Goal: Task Accomplishment & Management: Complete application form

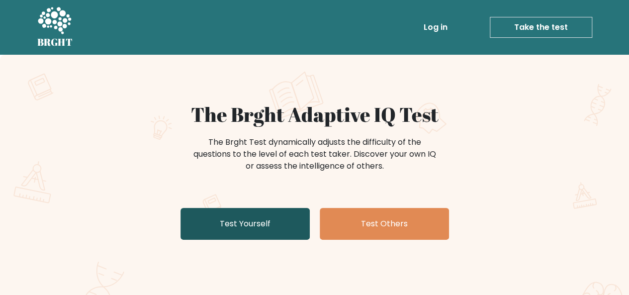
click at [292, 215] on link "Test Yourself" at bounding box center [245, 224] width 129 height 32
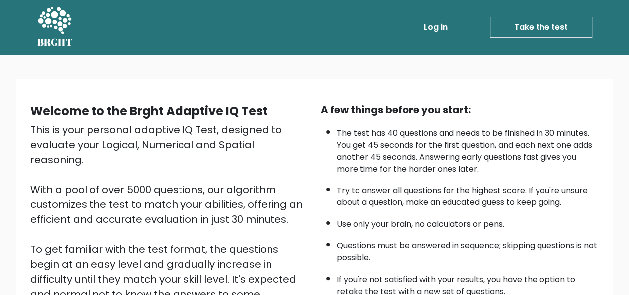
scroll to position [160, 0]
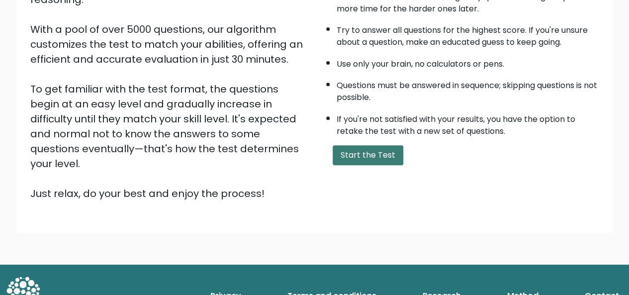
click at [379, 145] on button "Start the Test" at bounding box center [368, 155] width 71 height 20
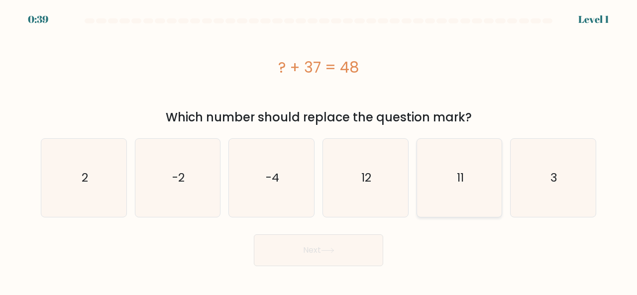
click at [462, 149] on icon "11" at bounding box center [459, 178] width 78 height 78
click at [319, 149] on input "e. 11" at bounding box center [318, 149] width 0 height 2
radio input "true"
click at [360, 249] on button "Next" at bounding box center [318, 250] width 129 height 32
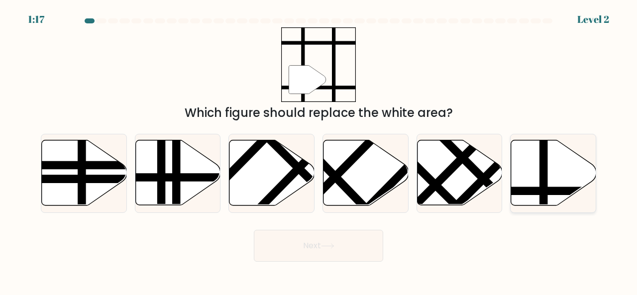
click at [543, 149] on line at bounding box center [543, 138] width 0 height 171
click at [319, 149] on input "f." at bounding box center [318, 149] width 0 height 2
radio input "true"
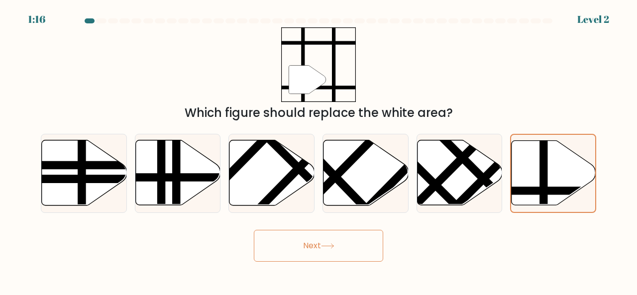
click at [353, 247] on button "Next" at bounding box center [318, 246] width 129 height 32
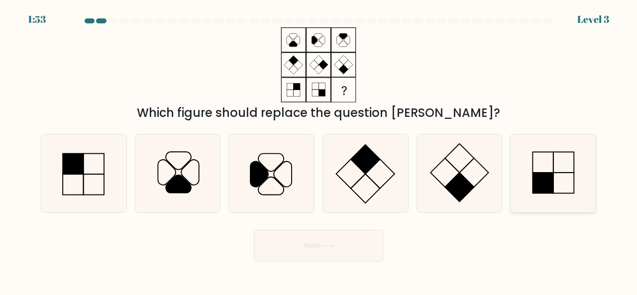
click at [545, 173] on rect at bounding box center [543, 183] width 20 height 20
click at [319, 150] on input "f." at bounding box center [318, 149] width 0 height 2
radio input "true"
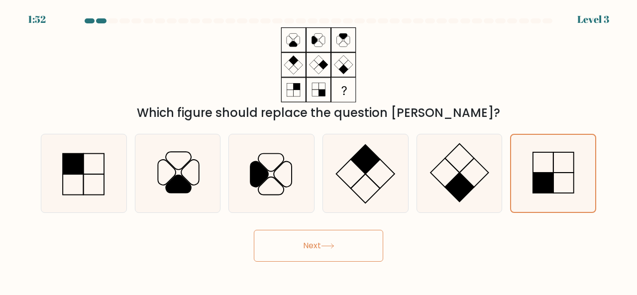
click at [353, 235] on button "Next" at bounding box center [318, 246] width 129 height 32
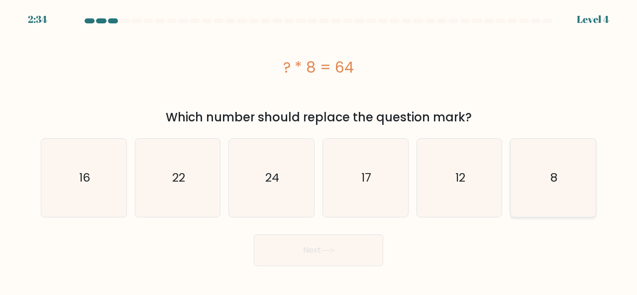
click at [543, 194] on icon "8" at bounding box center [553, 178] width 78 height 78
click at [319, 150] on input "f. 8" at bounding box center [318, 149] width 0 height 2
radio input "true"
click at [364, 255] on button "Next" at bounding box center [318, 250] width 129 height 32
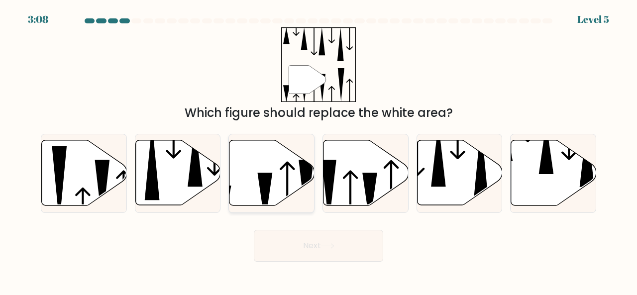
click at [280, 169] on icon at bounding box center [287, 193] width 15 height 63
click at [318, 150] on input "c." at bounding box center [318, 149] width 0 height 2
radio input "true"
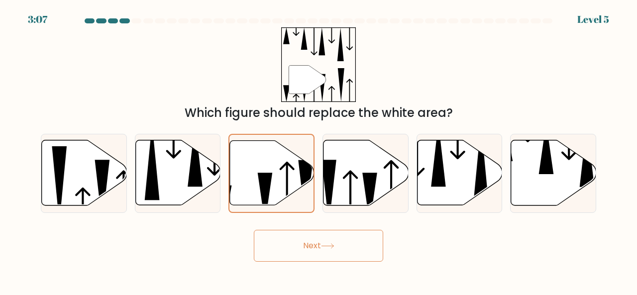
click at [320, 246] on button "Next" at bounding box center [318, 246] width 129 height 32
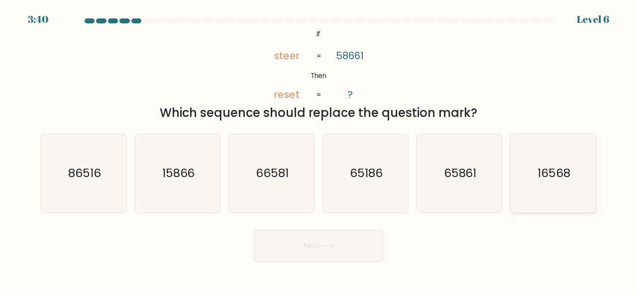
click at [533, 177] on icon "16568" at bounding box center [553, 173] width 78 height 78
click at [319, 150] on input "f. 16568" at bounding box center [318, 149] width 0 height 2
radio input "true"
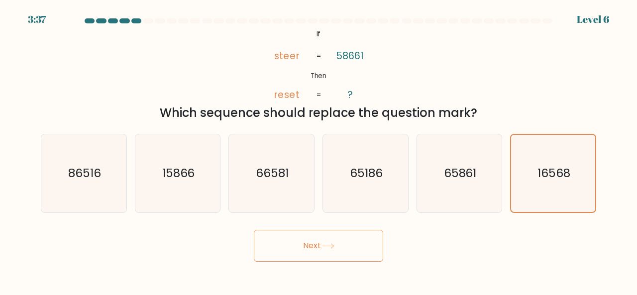
click at [350, 243] on button "Next" at bounding box center [318, 246] width 129 height 32
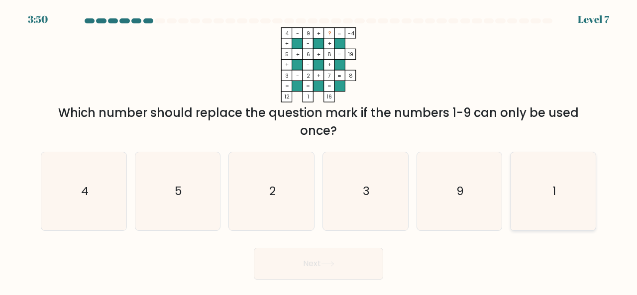
click at [546, 189] on icon "1" at bounding box center [553, 191] width 78 height 78
click at [319, 150] on input "f. 1" at bounding box center [318, 149] width 0 height 2
radio input "true"
click at [365, 264] on button "Next" at bounding box center [318, 264] width 129 height 32
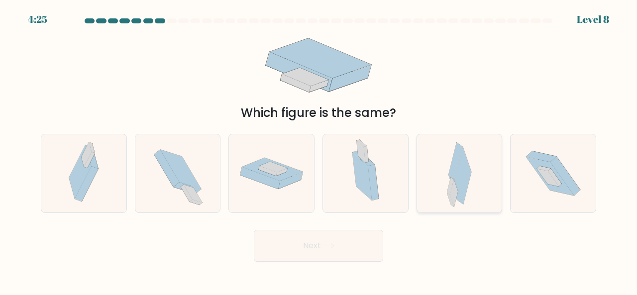
click at [483, 182] on div at bounding box center [459, 173] width 86 height 79
click at [319, 150] on input "e." at bounding box center [318, 149] width 0 height 2
radio input "true"
click at [348, 241] on button "Next" at bounding box center [318, 246] width 129 height 32
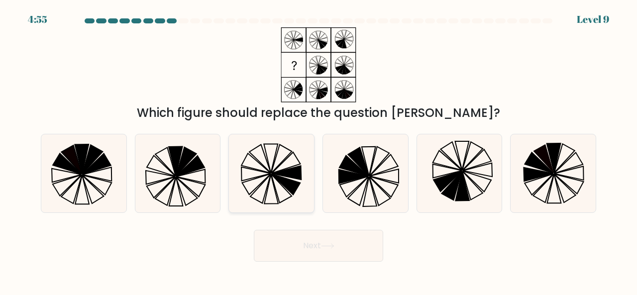
click at [268, 164] on icon at bounding box center [259, 158] width 21 height 28
click at [318, 150] on input "c." at bounding box center [318, 149] width 0 height 2
radio input "true"
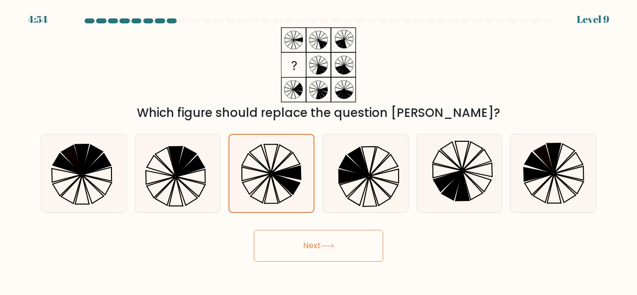
click at [325, 240] on button "Next" at bounding box center [318, 246] width 129 height 32
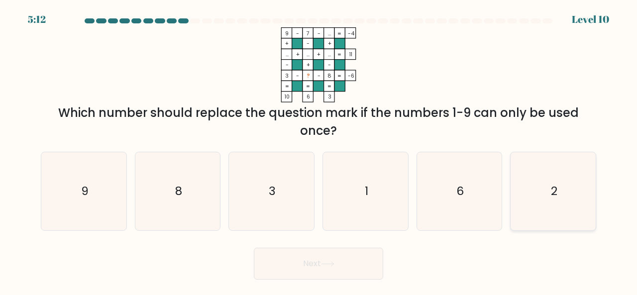
click at [538, 195] on icon "2" at bounding box center [553, 191] width 78 height 78
click at [319, 150] on input "f. 2" at bounding box center [318, 149] width 0 height 2
radio input "true"
click at [538, 195] on icon "2" at bounding box center [552, 191] width 77 height 77
click at [319, 150] on input "f. 2" at bounding box center [318, 149] width 0 height 2
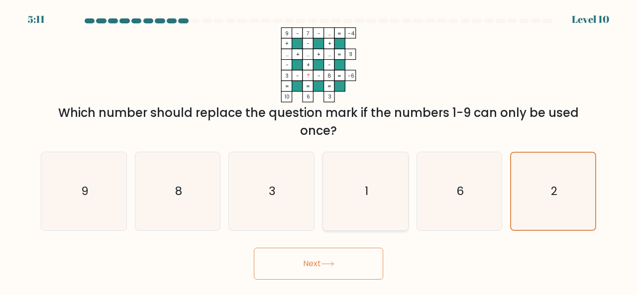
click at [403, 197] on icon "1" at bounding box center [365, 191] width 78 height 78
click at [319, 150] on input "d. 1" at bounding box center [318, 149] width 0 height 2
radio input "true"
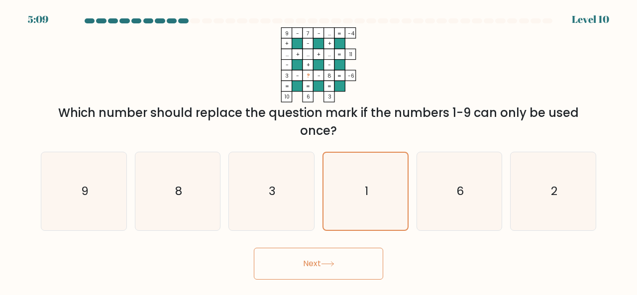
click at [356, 257] on button "Next" at bounding box center [318, 264] width 129 height 32
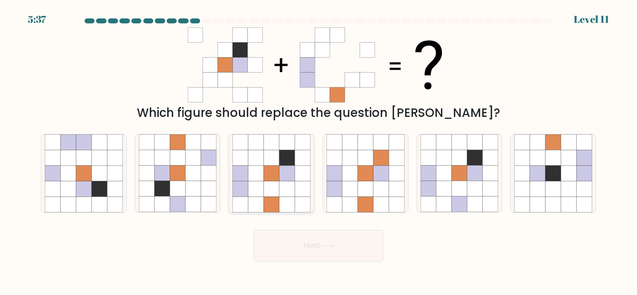
click at [276, 157] on icon at bounding box center [271, 157] width 15 height 15
click at [318, 150] on input "c." at bounding box center [318, 149] width 0 height 2
radio input "true"
click at [322, 245] on button "Next" at bounding box center [318, 246] width 129 height 32
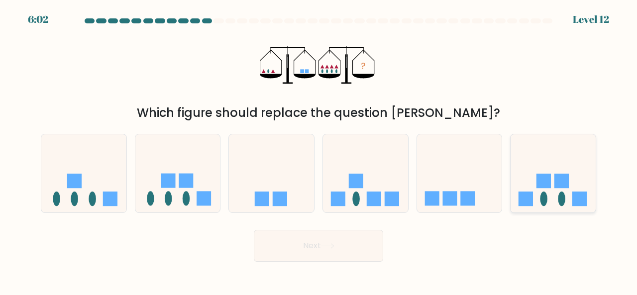
click at [557, 192] on icon at bounding box center [552, 173] width 85 height 70
click at [319, 150] on input "f." at bounding box center [318, 149] width 0 height 2
radio input "true"
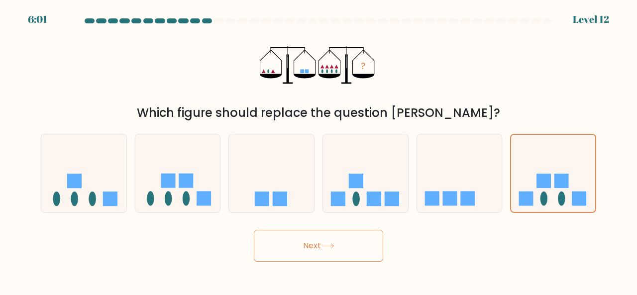
click at [354, 249] on button "Next" at bounding box center [318, 246] width 129 height 32
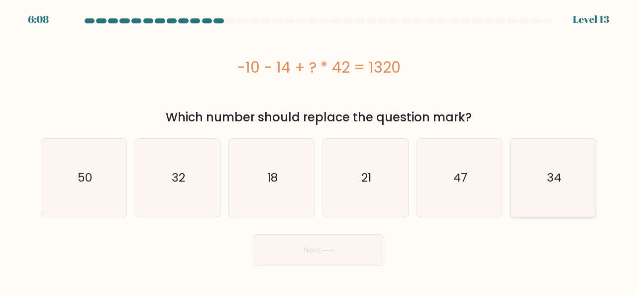
click at [537, 187] on icon "34" at bounding box center [553, 178] width 78 height 78
click at [319, 150] on input "f. 34" at bounding box center [318, 149] width 0 height 2
radio input "true"
click at [179, 160] on icon "32" at bounding box center [178, 178] width 78 height 78
click at [318, 150] on input "b. 32" at bounding box center [318, 149] width 0 height 2
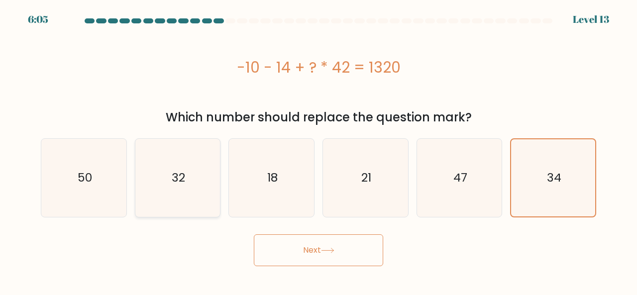
radio input "true"
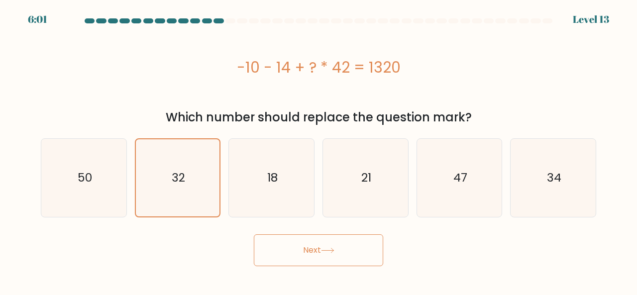
click at [323, 245] on button "Next" at bounding box center [318, 250] width 129 height 32
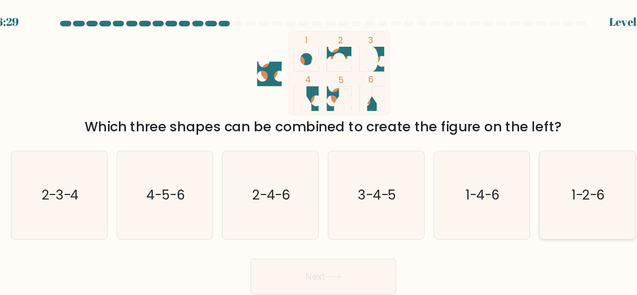
click at [559, 170] on text "1-2-6" at bounding box center [553, 173] width 29 height 16
click at [319, 150] on input "f. 1-2-6" at bounding box center [318, 149] width 0 height 2
radio input "true"
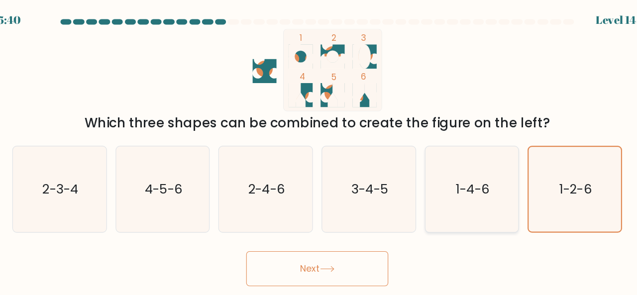
click at [445, 165] on text "1-4-6" at bounding box center [460, 173] width 30 height 16
click at [319, 150] on input "e. 1-4-6" at bounding box center [318, 149] width 0 height 2
radio input "true"
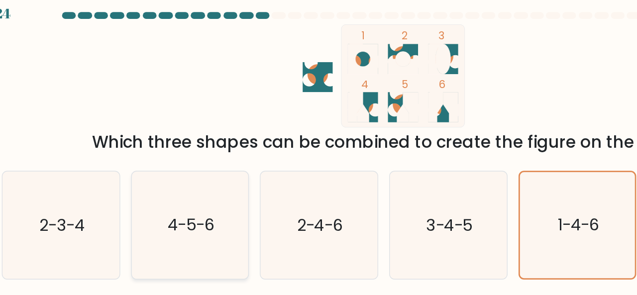
click at [157, 171] on icon "4-5-6" at bounding box center [178, 173] width 78 height 78
click at [318, 150] on input "b. 4-5-6" at bounding box center [318, 149] width 0 height 2
radio input "true"
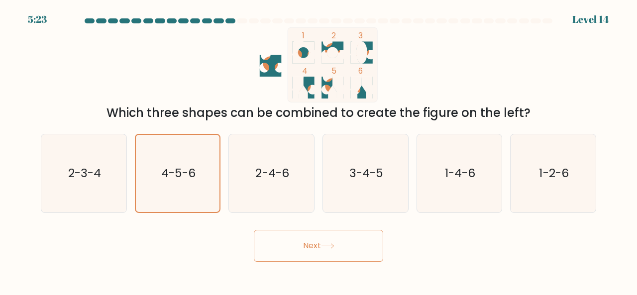
click at [334, 245] on icon at bounding box center [327, 245] width 13 height 5
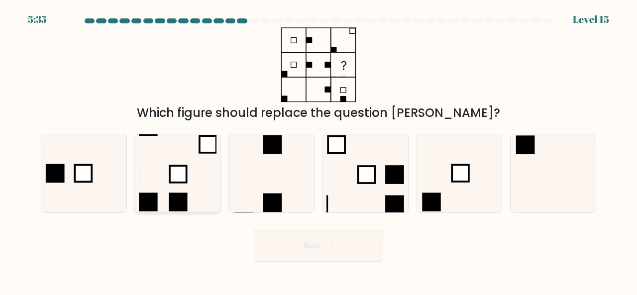
click at [192, 167] on icon at bounding box center [178, 173] width 78 height 78
click at [318, 150] on input "b." at bounding box center [318, 149] width 0 height 2
radio input "true"
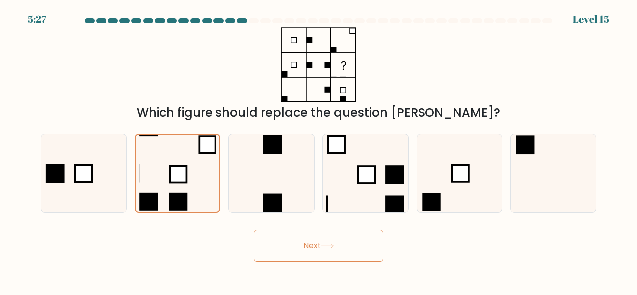
click at [329, 244] on icon at bounding box center [327, 245] width 13 height 5
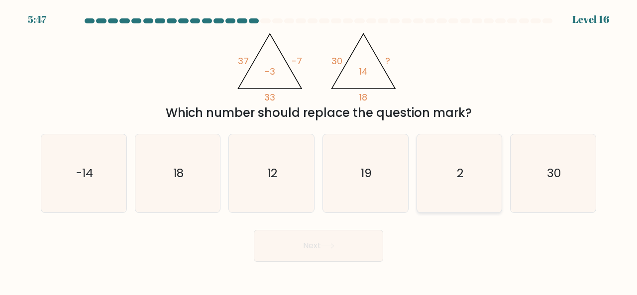
click at [483, 165] on icon "2" at bounding box center [459, 173] width 78 height 78
click at [319, 150] on input "e. 2" at bounding box center [318, 149] width 0 height 2
radio input "true"
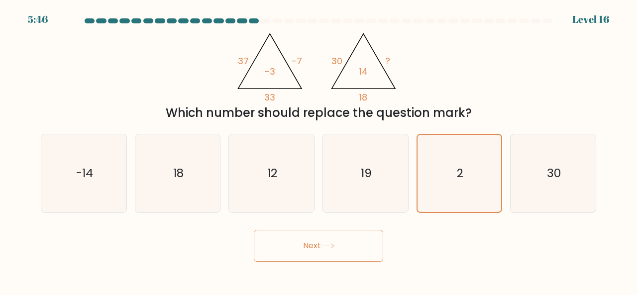
click at [363, 239] on button "Next" at bounding box center [318, 246] width 129 height 32
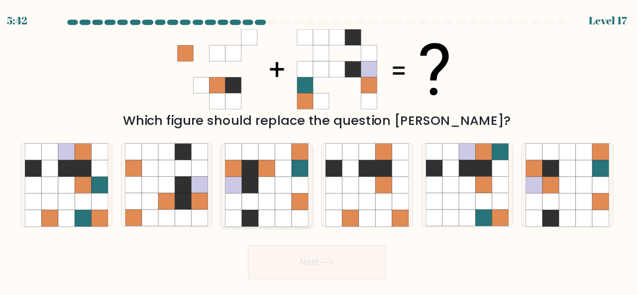
click at [288, 158] on icon at bounding box center [286, 157] width 15 height 15
click at [318, 150] on input "c." at bounding box center [318, 149] width 0 height 2
radio input "true"
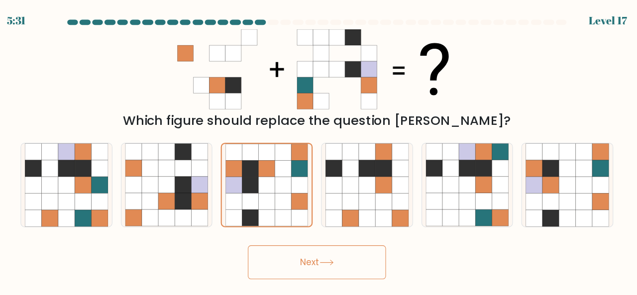
click at [313, 239] on button "Next" at bounding box center [318, 246] width 129 height 32
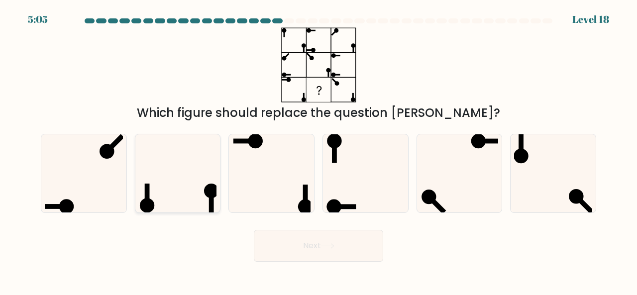
click at [154, 174] on icon at bounding box center [178, 173] width 78 height 78
click at [318, 150] on input "b." at bounding box center [318, 149] width 0 height 2
radio input "true"
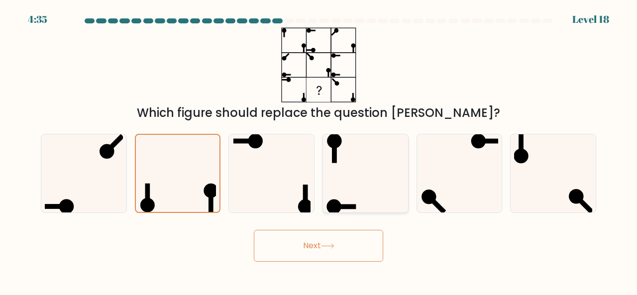
click at [348, 164] on icon at bounding box center [365, 173] width 78 height 78
click at [319, 150] on input "d." at bounding box center [318, 149] width 0 height 2
radio input "true"
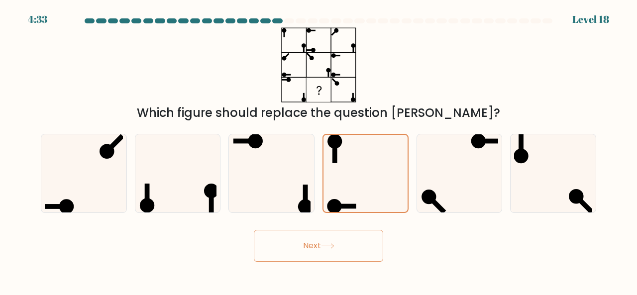
click at [341, 250] on button "Next" at bounding box center [318, 246] width 129 height 32
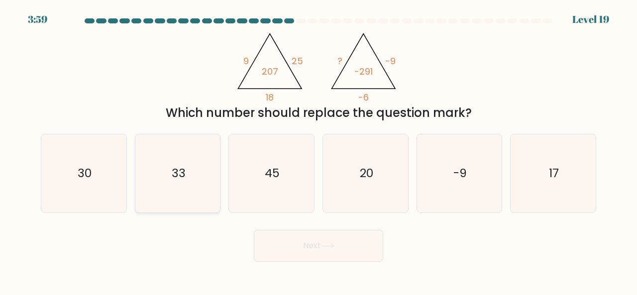
click at [186, 162] on icon "33" at bounding box center [178, 173] width 78 height 78
click at [318, 150] on input "b. 33" at bounding box center [318, 149] width 0 height 2
radio input "true"
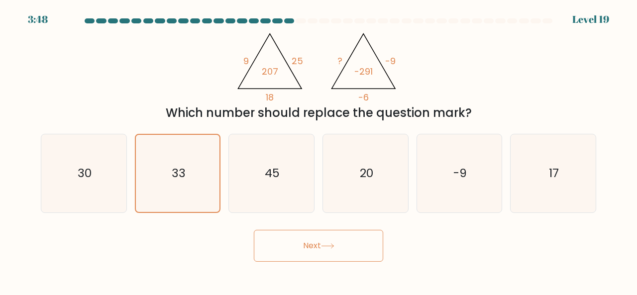
click at [283, 241] on button "Next" at bounding box center [318, 246] width 129 height 32
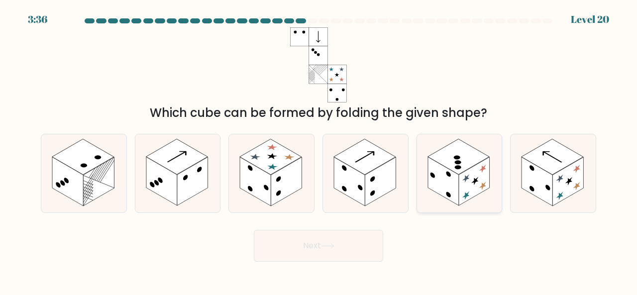
click at [466, 156] on rect at bounding box center [458, 157] width 62 height 36
click at [319, 150] on input "e." at bounding box center [318, 149] width 0 height 2
radio input "true"
click at [263, 155] on rect at bounding box center [271, 157] width 62 height 36
click at [318, 150] on input "c." at bounding box center [318, 149] width 0 height 2
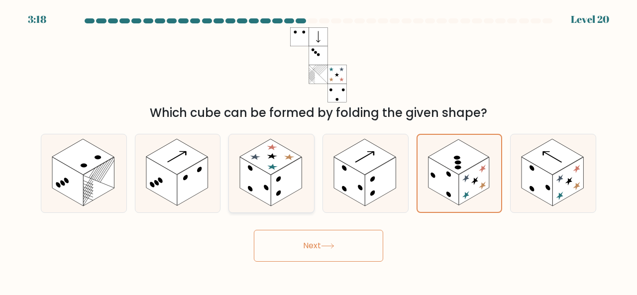
radio input "true"
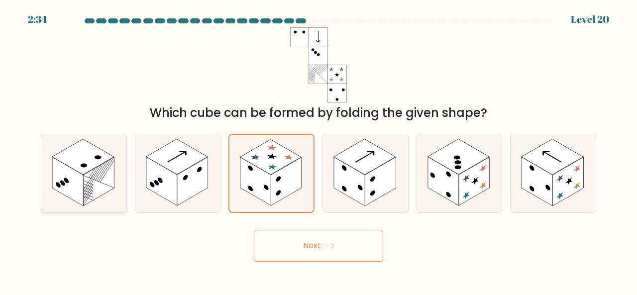
click at [93, 183] on rect at bounding box center [98, 181] width 31 height 49
click at [318, 150] on input "a." at bounding box center [318, 149] width 0 height 2
radio input "true"
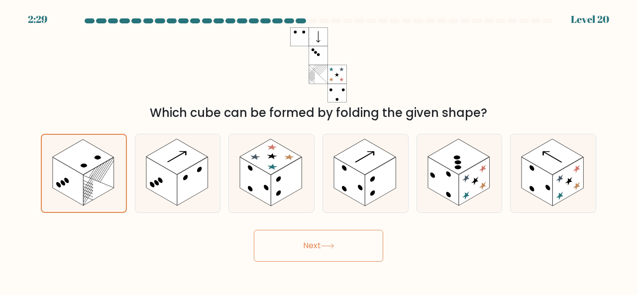
click at [323, 240] on button "Next" at bounding box center [318, 246] width 129 height 32
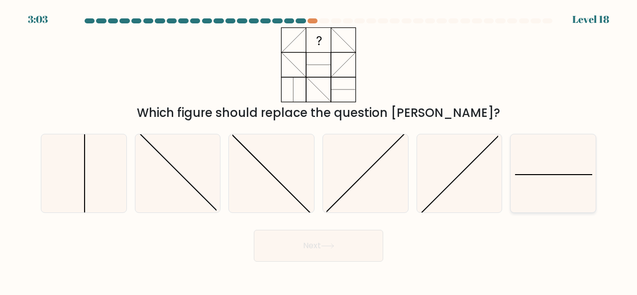
click at [570, 196] on icon at bounding box center [553, 173] width 78 height 78
click at [319, 150] on input "f." at bounding box center [318, 149] width 0 height 2
radio input "true"
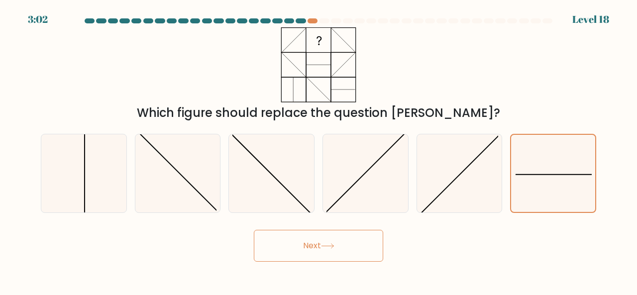
click at [360, 239] on button "Next" at bounding box center [318, 246] width 129 height 32
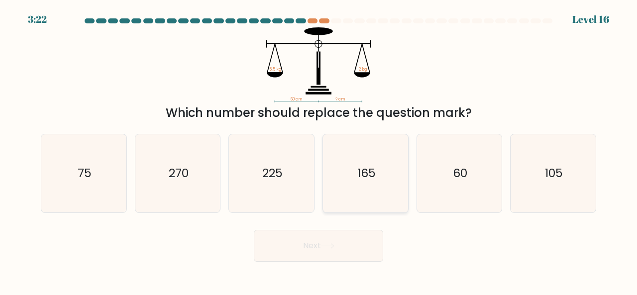
click at [383, 164] on icon "165" at bounding box center [365, 173] width 78 height 78
click at [319, 150] on input "d. 165" at bounding box center [318, 149] width 0 height 2
radio input "true"
click at [317, 245] on button "Next" at bounding box center [318, 246] width 129 height 32
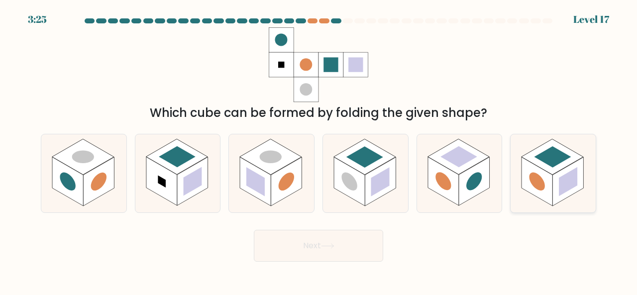
click at [559, 185] on rect at bounding box center [568, 181] width 18 height 29
click at [319, 150] on input "f." at bounding box center [318, 149] width 0 height 2
radio input "true"
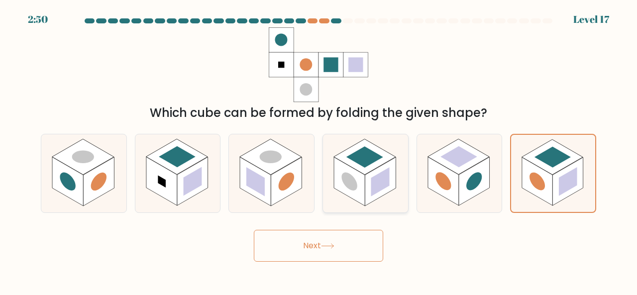
click at [389, 177] on rect at bounding box center [380, 181] width 18 height 29
click at [319, 150] on input "d." at bounding box center [318, 149] width 0 height 2
radio input "true"
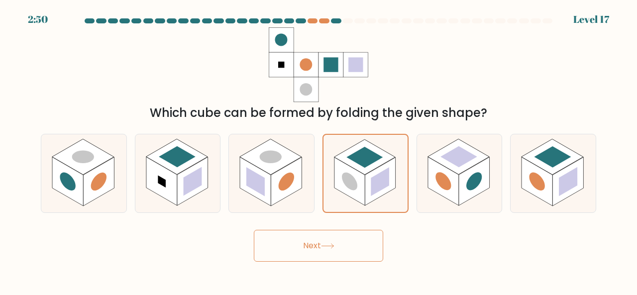
click at [339, 238] on button "Next" at bounding box center [318, 246] width 129 height 32
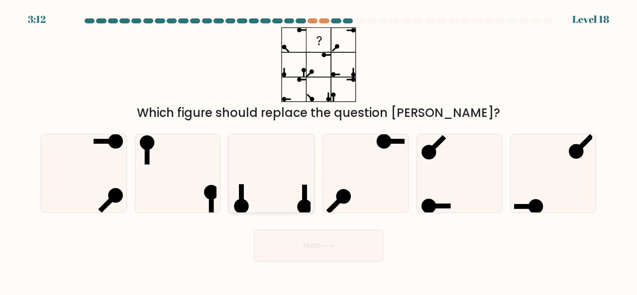
click at [263, 167] on icon at bounding box center [271, 173] width 78 height 78
click at [318, 150] on input "c." at bounding box center [318, 149] width 0 height 2
radio input "true"
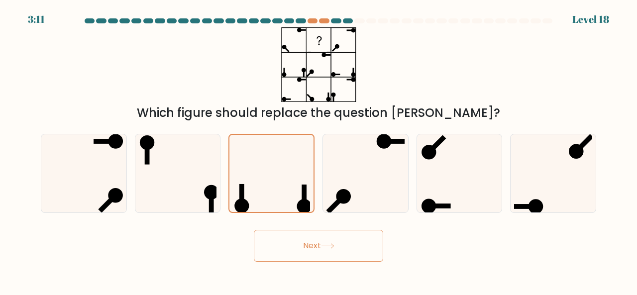
click at [306, 243] on button "Next" at bounding box center [318, 246] width 129 height 32
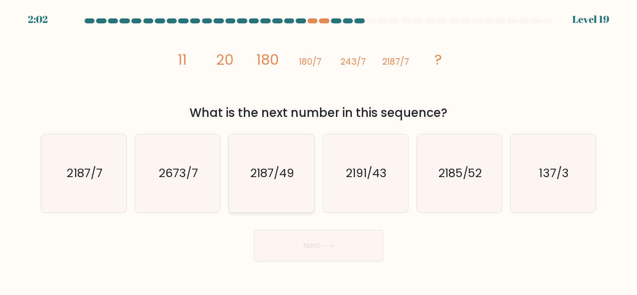
click at [283, 186] on icon "2187/49" at bounding box center [271, 173] width 78 height 78
click at [318, 150] on input "c. 2187/49" at bounding box center [318, 149] width 0 height 2
radio input "true"
click at [342, 246] on button "Next" at bounding box center [318, 246] width 129 height 32
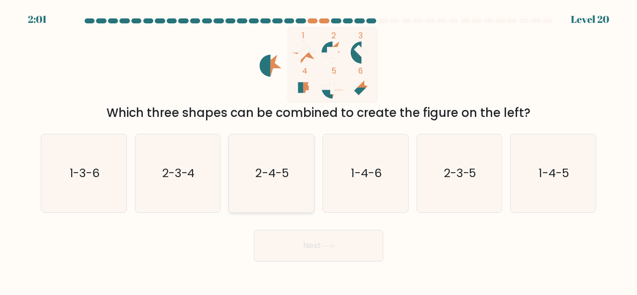
click at [285, 163] on icon "2-4-5" at bounding box center [271, 173] width 78 height 78
click at [318, 150] on input "c. 2-4-5" at bounding box center [318, 149] width 0 height 2
radio input "true"
click at [318, 241] on button "Next" at bounding box center [318, 246] width 129 height 32
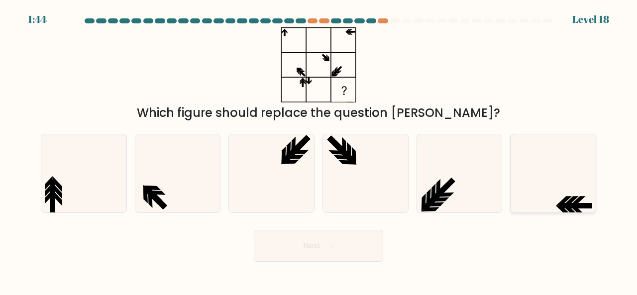
click at [559, 190] on icon at bounding box center [553, 173] width 78 height 78
click at [319, 150] on input "f." at bounding box center [318, 149] width 0 height 2
radio input "true"
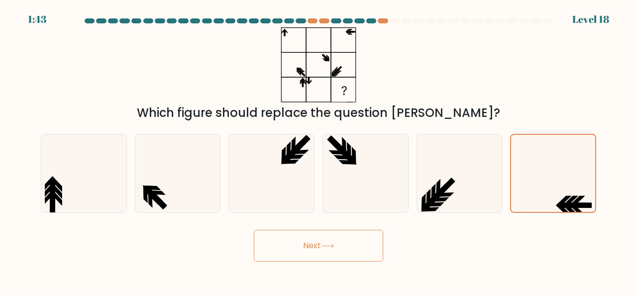
click at [337, 243] on button "Next" at bounding box center [318, 246] width 129 height 32
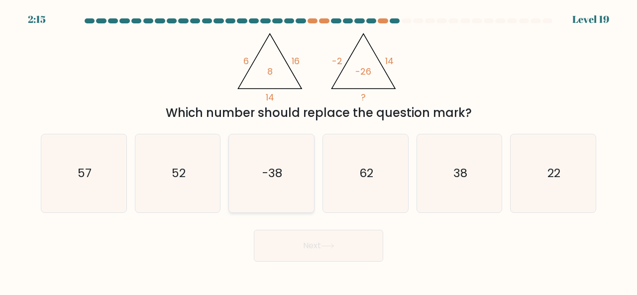
click at [274, 184] on icon "-38" at bounding box center [271, 173] width 78 height 78
click at [318, 150] on input "c. -38" at bounding box center [318, 149] width 0 height 2
radio input "true"
drag, startPoint x: 314, startPoint y: 245, endPoint x: 439, endPoint y: 237, distance: 125.1
click at [439, 237] on div "Next" at bounding box center [318, 243] width 567 height 37
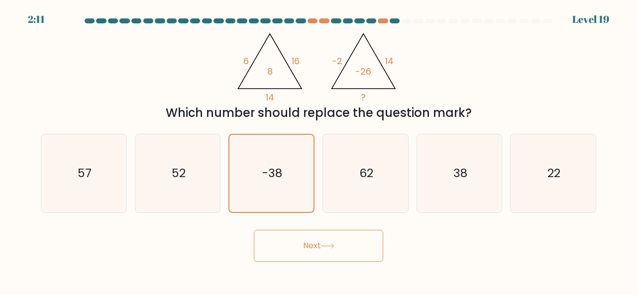
click at [356, 249] on button "Next" at bounding box center [318, 246] width 129 height 32
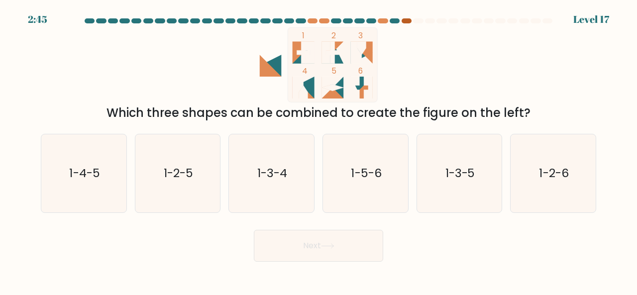
click at [407, 21] on div at bounding box center [406, 20] width 10 height 5
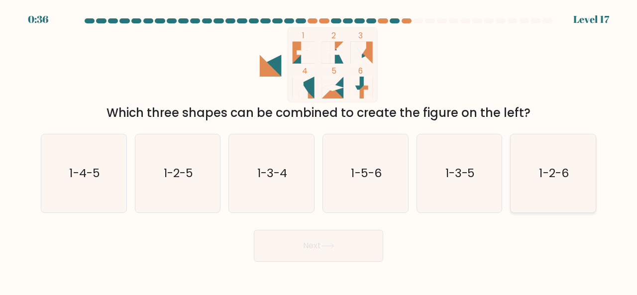
click at [563, 150] on icon "1-2-6" at bounding box center [553, 173] width 78 height 78
click at [319, 150] on input "f. 1-2-6" at bounding box center [318, 149] width 0 height 2
radio input "true"
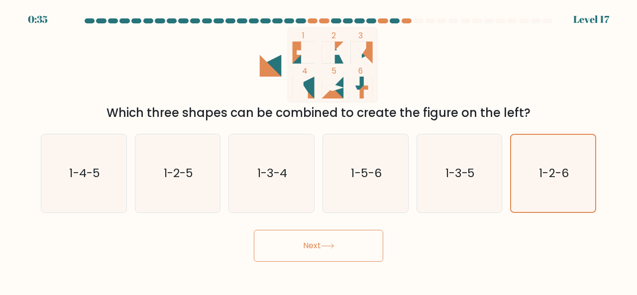
click at [337, 242] on button "Next" at bounding box center [318, 246] width 129 height 32
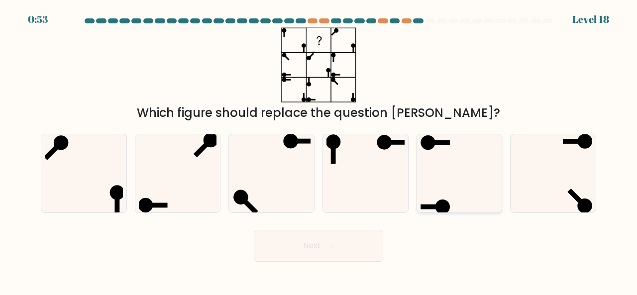
click at [464, 189] on icon at bounding box center [459, 173] width 78 height 78
click at [319, 150] on input "e." at bounding box center [318, 149] width 0 height 2
radio input "true"
click at [337, 247] on button "Next" at bounding box center [318, 246] width 129 height 32
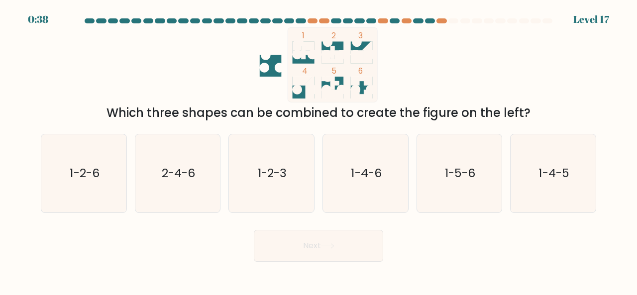
click at [455, 19] on div at bounding box center [453, 20] width 10 height 5
click at [355, 157] on icon "1-4-6" at bounding box center [365, 173] width 78 height 78
click at [319, 150] on input "d. 1-4-6" at bounding box center [318, 149] width 0 height 2
radio input "true"
click at [321, 243] on button "Next" at bounding box center [318, 246] width 129 height 32
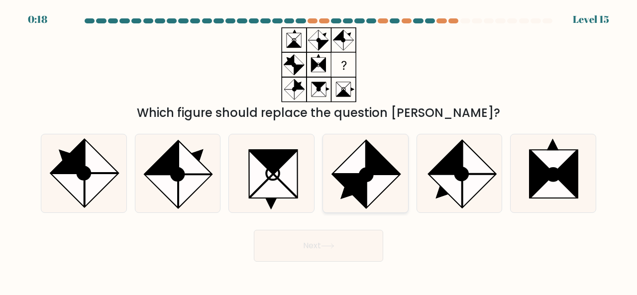
click at [358, 177] on icon at bounding box center [348, 191] width 33 height 33
click at [319, 150] on input "d." at bounding box center [318, 149] width 0 height 2
radio input "true"
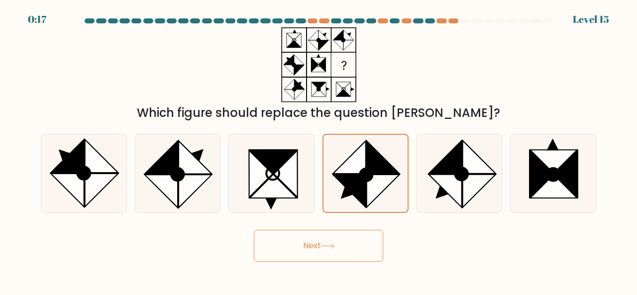
click at [314, 255] on button "Next" at bounding box center [318, 246] width 129 height 32
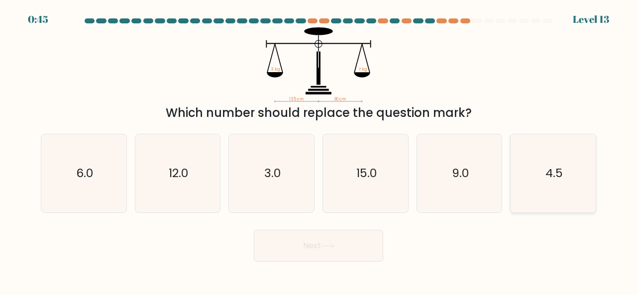
click at [543, 159] on icon "4.5" at bounding box center [553, 173] width 78 height 78
click at [319, 150] on input "f. 4.5" at bounding box center [318, 149] width 0 height 2
radio input "true"
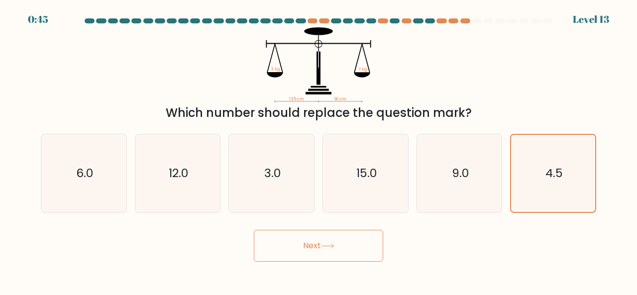
click at [354, 245] on button "Next" at bounding box center [318, 246] width 129 height 32
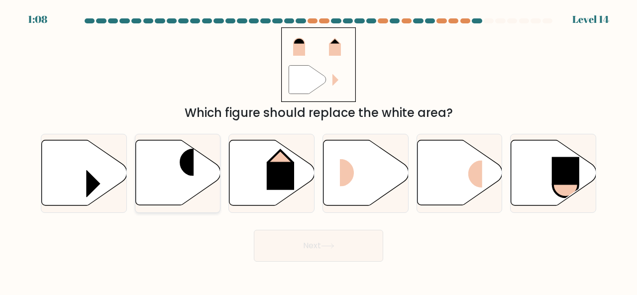
click at [187, 170] on rect at bounding box center [179, 162] width 28 height 27
click at [318, 150] on input "b." at bounding box center [318, 149] width 0 height 2
radio input "true"
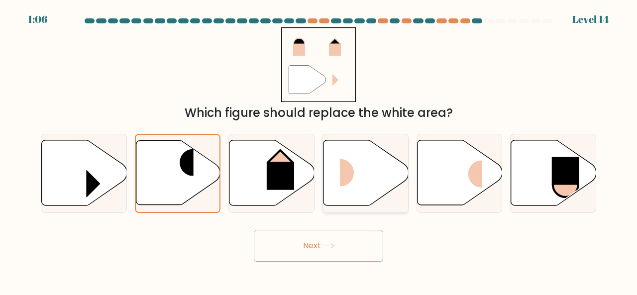
click at [342, 177] on rect at bounding box center [354, 172] width 28 height 27
click at [319, 150] on input "d." at bounding box center [318, 149] width 0 height 2
radio input "true"
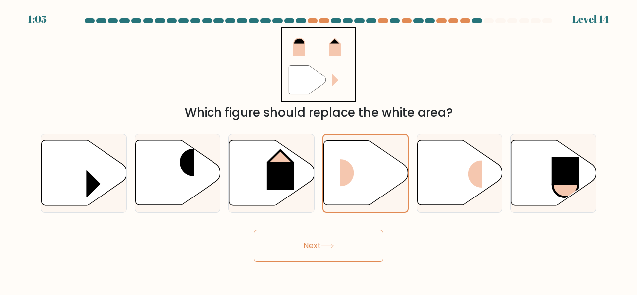
click at [326, 246] on icon at bounding box center [327, 245] width 13 height 5
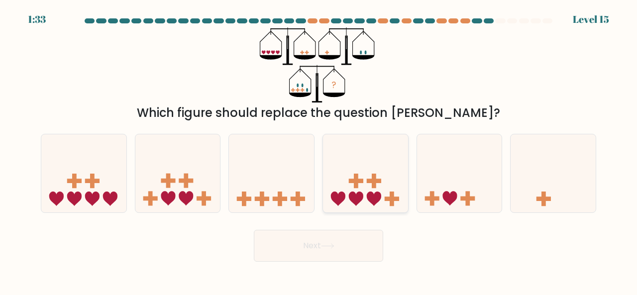
click at [362, 175] on icon at bounding box center [365, 173] width 85 height 70
click at [319, 150] on input "d." at bounding box center [318, 149] width 0 height 2
radio input "true"
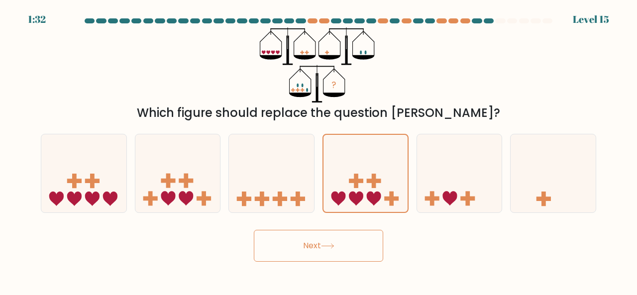
click at [325, 244] on icon at bounding box center [327, 245] width 13 height 5
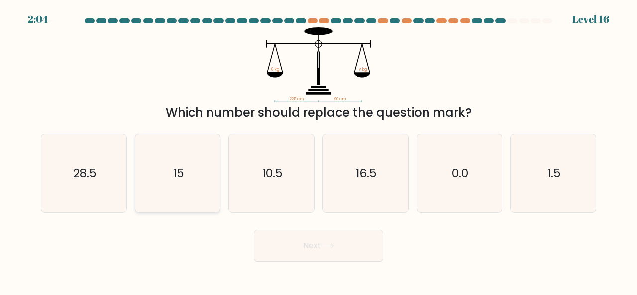
click at [181, 174] on text "15" at bounding box center [178, 173] width 11 height 16
click at [318, 150] on input "b. 15" at bounding box center [318, 149] width 0 height 2
radio input "true"
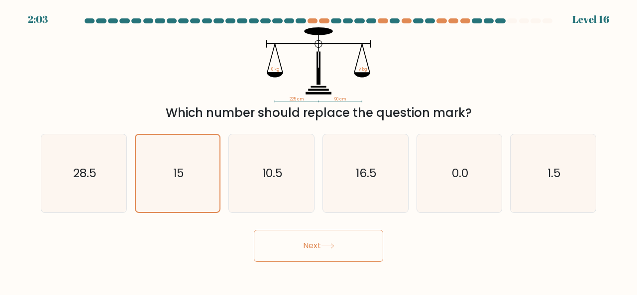
click at [277, 242] on button "Next" at bounding box center [318, 246] width 129 height 32
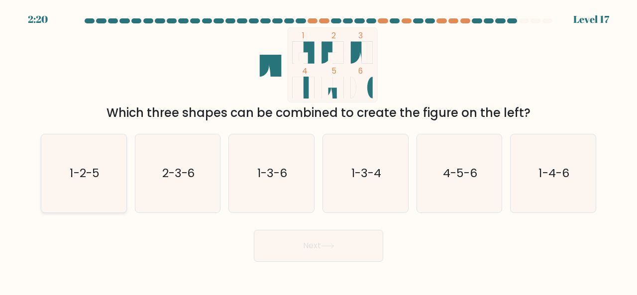
click at [84, 164] on icon "1-2-5" at bounding box center [84, 173] width 78 height 78
click at [318, 150] on input "a. 1-2-5" at bounding box center [318, 149] width 0 height 2
radio input "true"
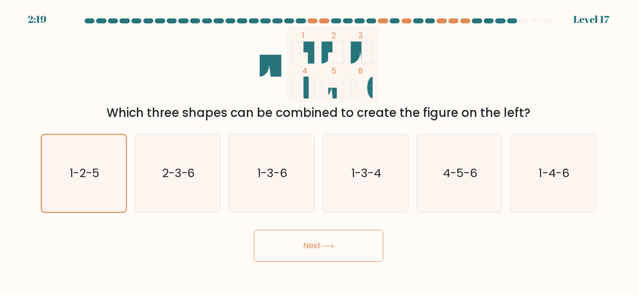
click at [267, 238] on button "Next" at bounding box center [318, 246] width 129 height 32
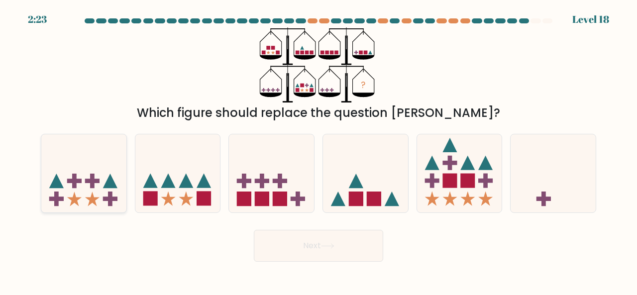
click at [103, 180] on icon at bounding box center [83, 173] width 85 height 70
click at [318, 150] on input "a." at bounding box center [318, 149] width 0 height 2
radio input "true"
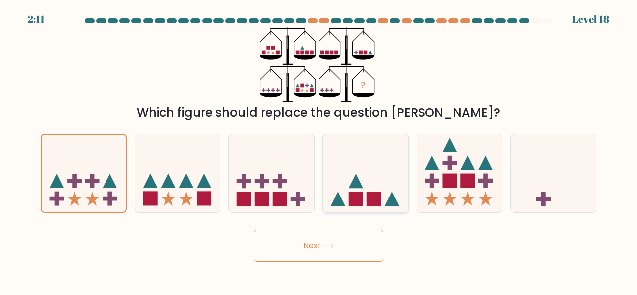
click at [353, 179] on icon at bounding box center [365, 173] width 85 height 70
click at [319, 150] on input "d." at bounding box center [318, 149] width 0 height 2
radio input "true"
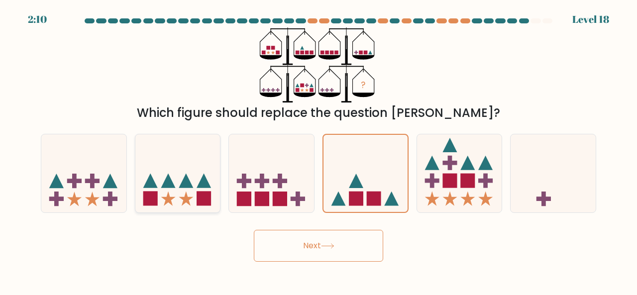
click at [204, 170] on icon at bounding box center [177, 173] width 85 height 70
click at [318, 150] on input "b." at bounding box center [318, 149] width 0 height 2
radio input "true"
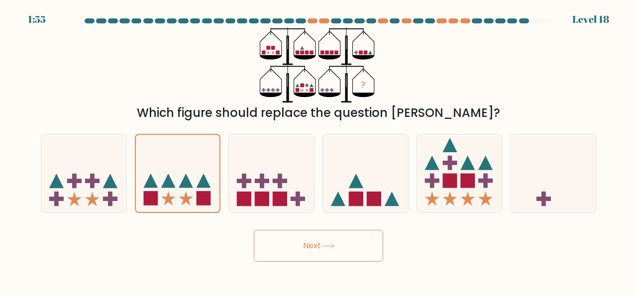
click at [290, 239] on button "Next" at bounding box center [318, 246] width 129 height 32
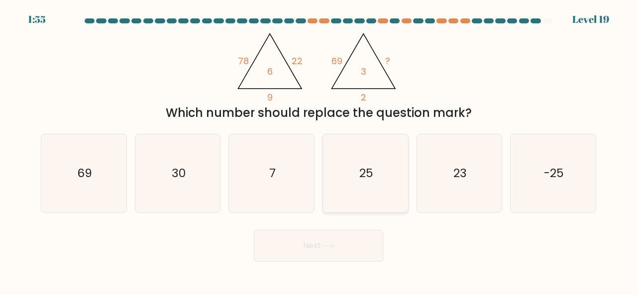
click at [350, 191] on icon "25" at bounding box center [365, 173] width 78 height 78
click at [319, 150] on input "d. 25" at bounding box center [318, 149] width 0 height 2
radio input "true"
click at [328, 238] on button "Next" at bounding box center [318, 246] width 129 height 32
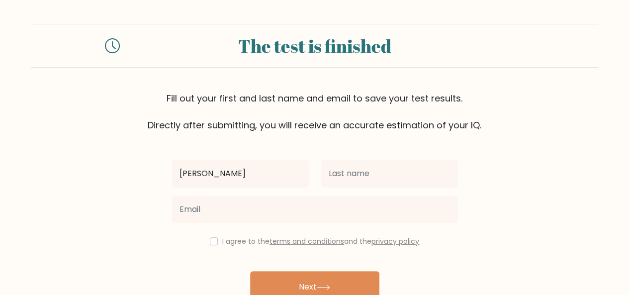
type input "[PERSON_NAME]"
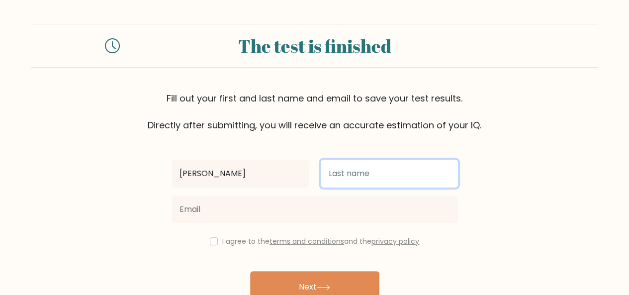
click at [341, 183] on input "text" at bounding box center [389, 174] width 137 height 28
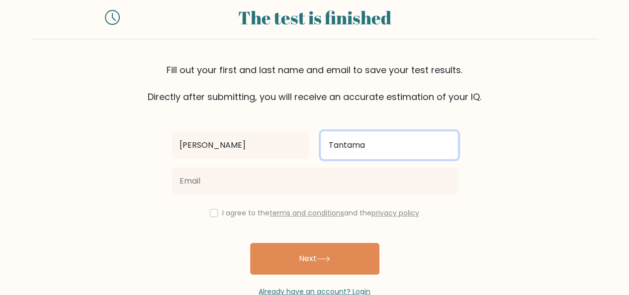
scroll to position [29, 0]
type input "Tantama"
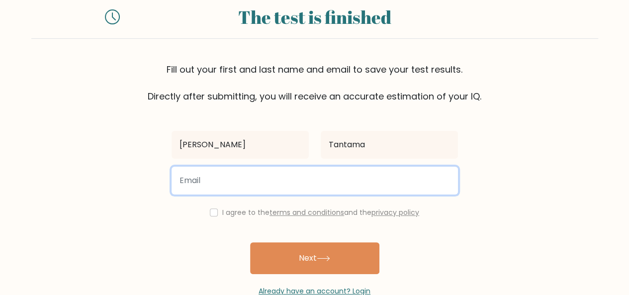
click at [314, 184] on input "email" at bounding box center [315, 181] width 287 height 28
type input "[EMAIL_ADDRESS][DOMAIN_NAME]"
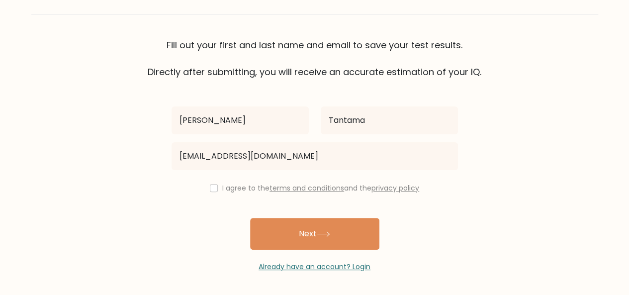
click at [216, 185] on div "I agree to the terms and conditions and the privacy policy" at bounding box center [315, 188] width 298 height 12
click at [210, 186] on input "checkbox" at bounding box center [214, 188] width 8 height 8
checkbox input "true"
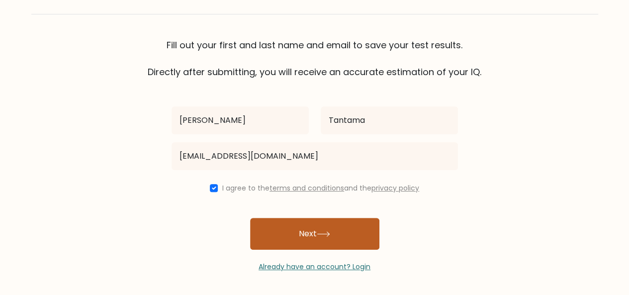
click at [288, 236] on button "Next" at bounding box center [314, 234] width 129 height 32
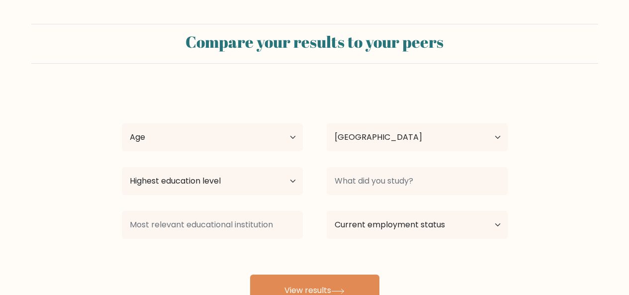
select select "ID"
click at [275, 132] on select "Age Under 18 years old 18-24 years old 25-34 years old 35-44 years old 45-54 ye…" at bounding box center [212, 137] width 181 height 28
select select "18_24"
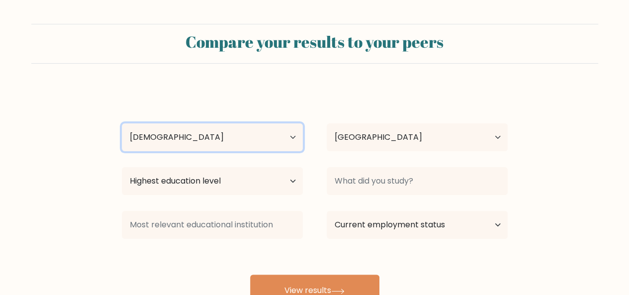
click at [122, 123] on select "Age Under 18 years old 18-24 years old 25-34 years old 35-44 years old 45-54 ye…" at bounding box center [212, 137] width 181 height 28
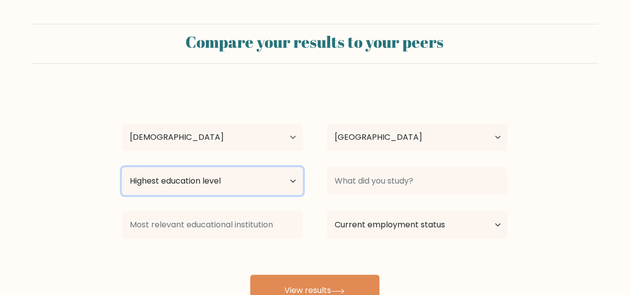
click at [278, 177] on select "Highest education level No schooling Primary Lower Secondary Upper Secondary Oc…" at bounding box center [212, 181] width 181 height 28
select select "upper_secondary"
click at [122, 167] on select "Highest education level No schooling Primary Lower Secondary Upper Secondary Oc…" at bounding box center [212, 181] width 181 height 28
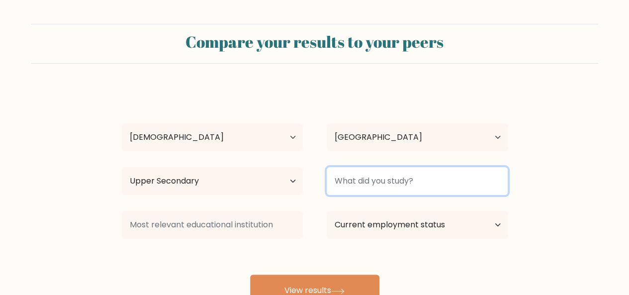
click at [363, 181] on input at bounding box center [417, 181] width 181 height 28
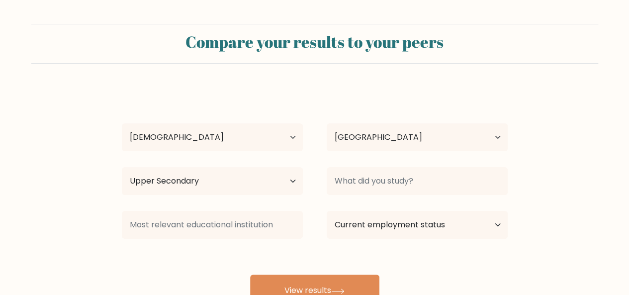
click at [315, 218] on div "Current employment status Employed Student Retired Other / prefer not to answer" at bounding box center [417, 225] width 205 height 36
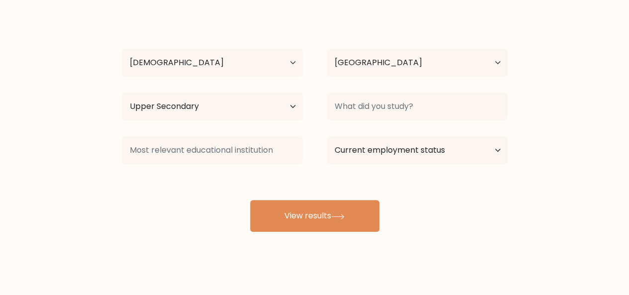
scroll to position [77, 0]
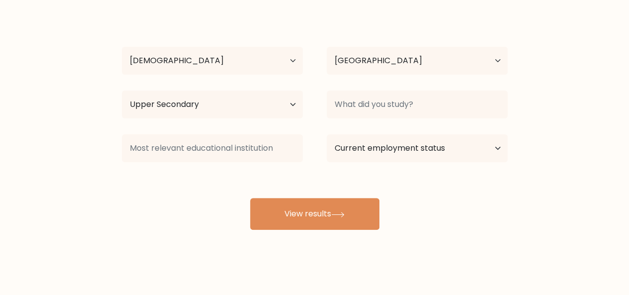
click at [255, 163] on div at bounding box center [212, 148] width 205 height 36
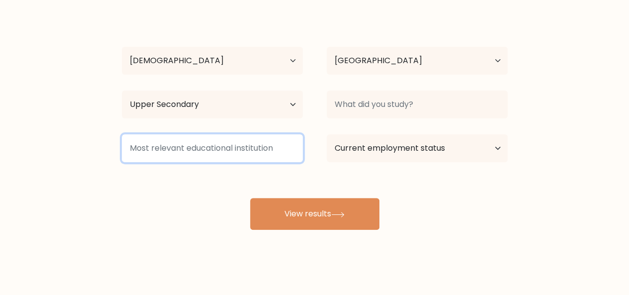
click at [237, 153] on input at bounding box center [212, 148] width 181 height 28
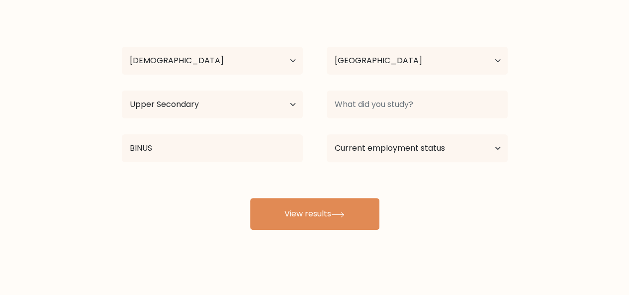
click at [260, 178] on div "Nicholas Tantama Age Under 18 years old 18-24 years old 25-34 years old 35-44 y…" at bounding box center [315, 120] width 398 height 219
click at [365, 156] on select "Current employment status Employed Student Retired Other / prefer not to answer" at bounding box center [417, 148] width 181 height 28
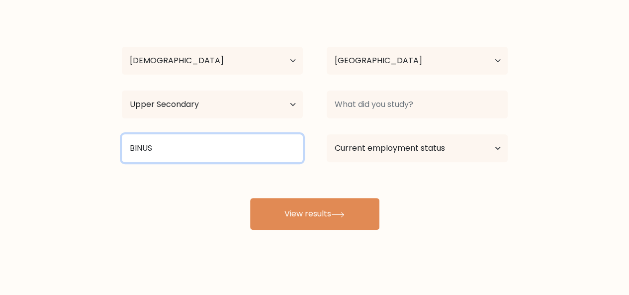
click at [233, 150] on input "BINUS" at bounding box center [212, 148] width 181 height 28
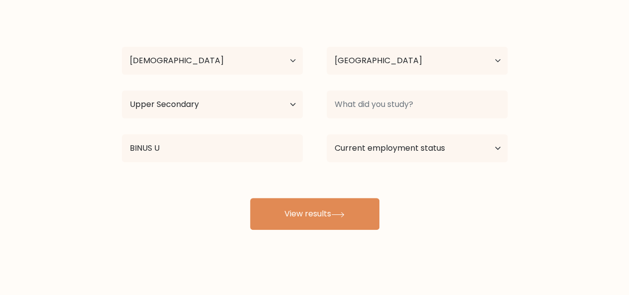
click at [245, 173] on div "Nicholas Tantama Age Under 18 years old 18-24 years old 25-34 years old 35-44 y…" at bounding box center [315, 120] width 398 height 219
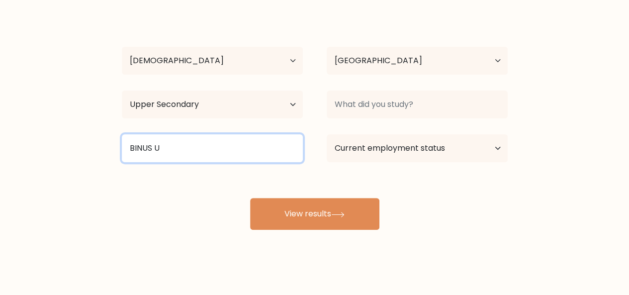
click at [237, 153] on input "BINUS U" at bounding box center [212, 148] width 181 height 28
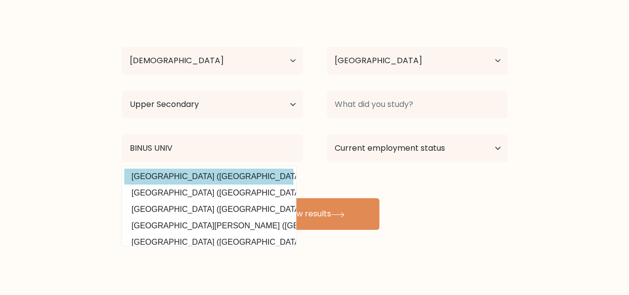
click at [239, 175] on div "Nicholas Tantama Age Under 18 years old 18-24 years old 25-34 years old 35-44 y…" at bounding box center [315, 120] width 398 height 219
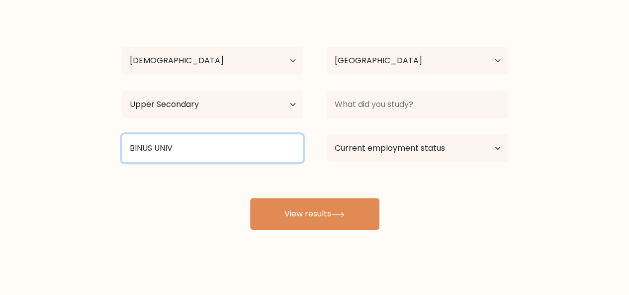
click at [248, 148] on input "BINUS UNIV" at bounding box center [212, 148] width 181 height 28
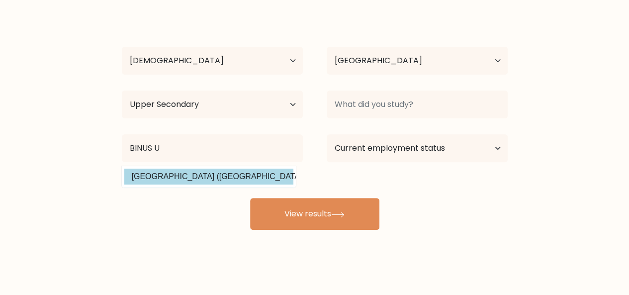
click at [222, 173] on div "Nicholas Tantama Age Under 18 years old 18-24 years old 25-34 years old 35-44 y…" at bounding box center [315, 120] width 398 height 219
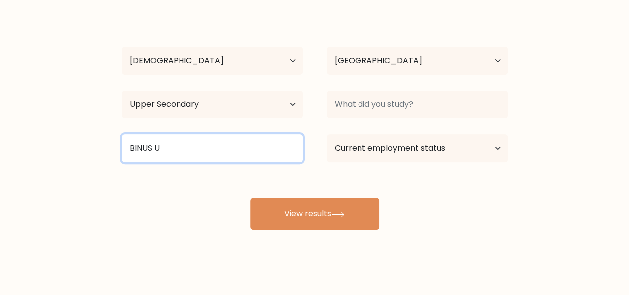
click at [202, 149] on input "BINUS U" at bounding box center [212, 148] width 181 height 28
type input "B"
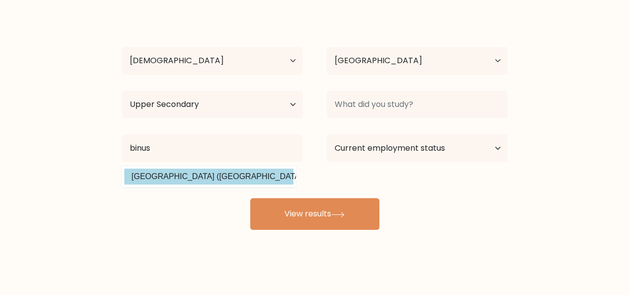
click at [208, 178] on div "Nicholas Tantama Age Under 18 years old 18-24 years old 25-34 years old 35-44 y…" at bounding box center [315, 120] width 398 height 219
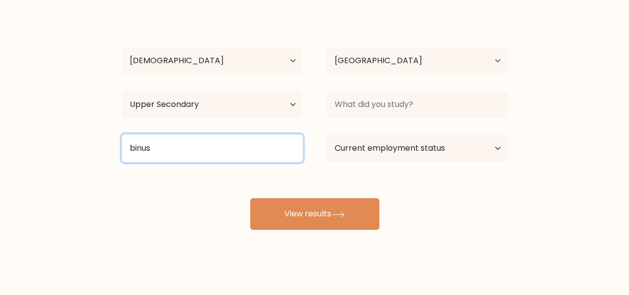
click at [259, 145] on input "binus" at bounding box center [212, 148] width 181 height 28
type input "b"
type input "B"
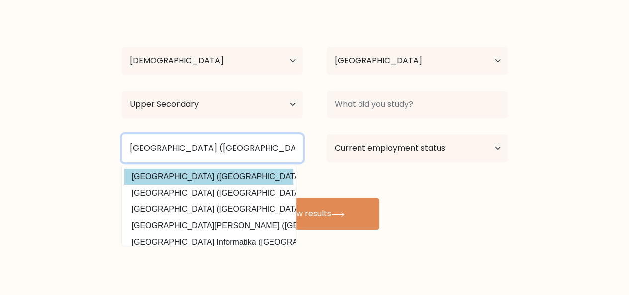
type input "Universitas Bina Nusantara (Indonesia)"
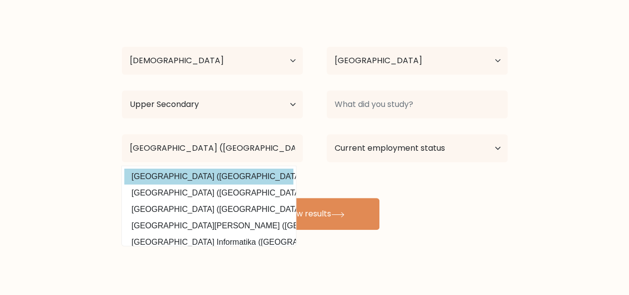
click at [269, 171] on div "Nicholas Tantama Age Under 18 years old 18-24 years old 25-34 years old 35-44 y…" at bounding box center [315, 120] width 398 height 219
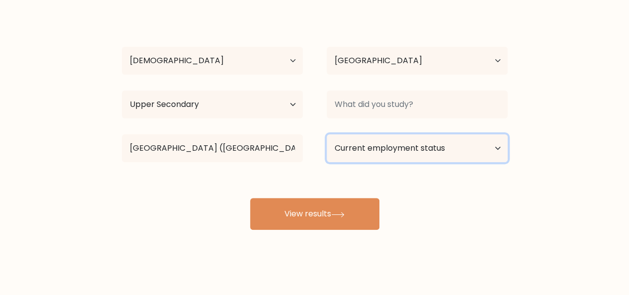
click at [408, 153] on select "Current employment status Employed Student Retired Other / prefer not to answer" at bounding box center [417, 148] width 181 height 28
select select "student"
click at [327, 134] on select "Current employment status Employed Student Retired Other / prefer not to answer" at bounding box center [417, 148] width 181 height 28
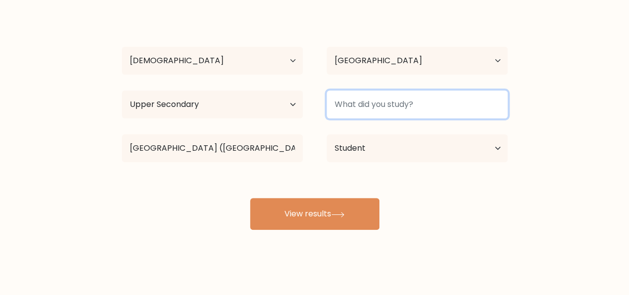
click at [407, 101] on input at bounding box center [417, 105] width 181 height 28
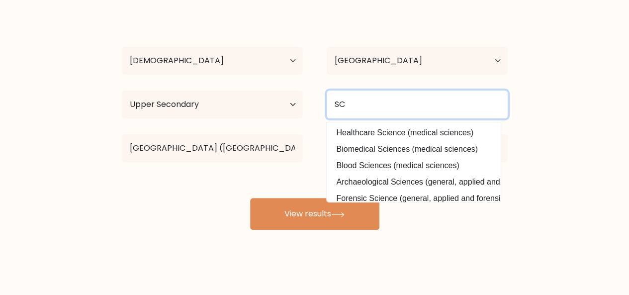
type input "S"
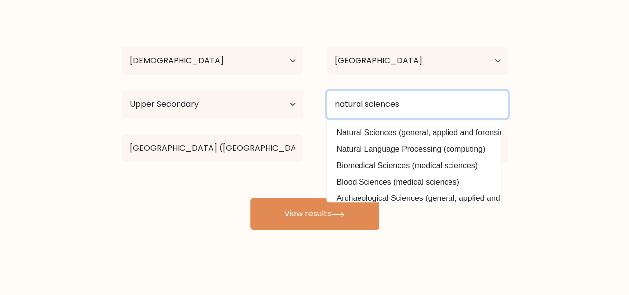
type input "natural sciences"
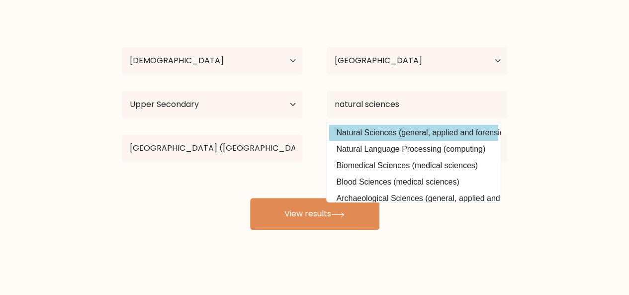
click at [426, 127] on div "Nicholas Tantama Age Under 18 years old 18-24 years old 25-34 years old 35-44 y…" at bounding box center [315, 120] width 398 height 219
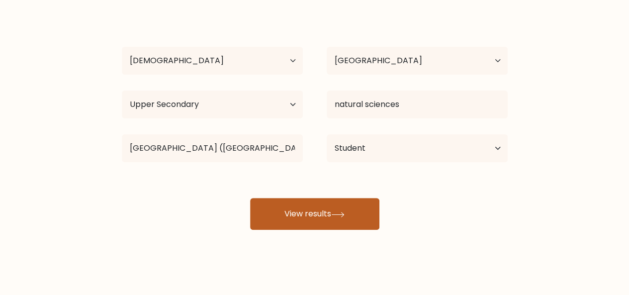
click at [359, 199] on button "View results" at bounding box center [314, 214] width 129 height 32
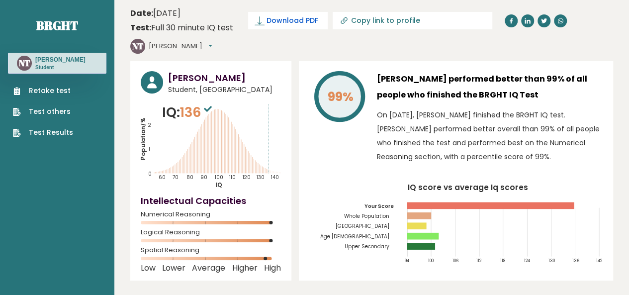
click at [296, 18] on span "Download PDF" at bounding box center [293, 20] width 52 height 10
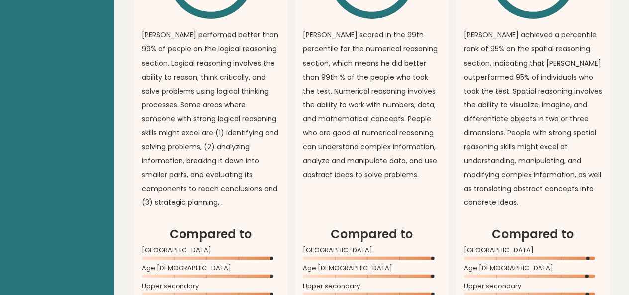
scroll to position [864, 0]
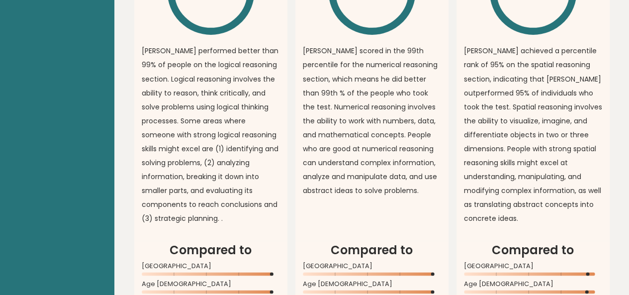
drag, startPoint x: 288, startPoint y: 181, endPoint x: 473, endPoint y: 105, distance: 199.9
click at [473, 105] on p "[PERSON_NAME] achieved a percentile rank of 95% on the spatial reasoning sectio…" at bounding box center [533, 134] width 138 height 181
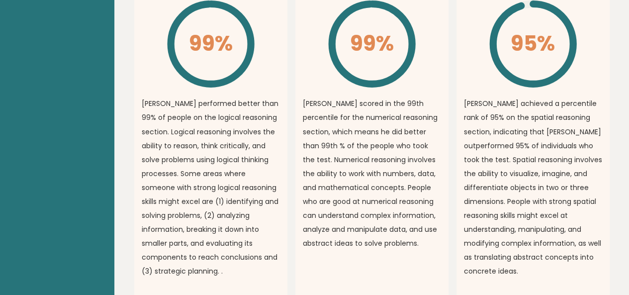
scroll to position [810, 0]
